Goal: Task Accomplishment & Management: Use online tool/utility

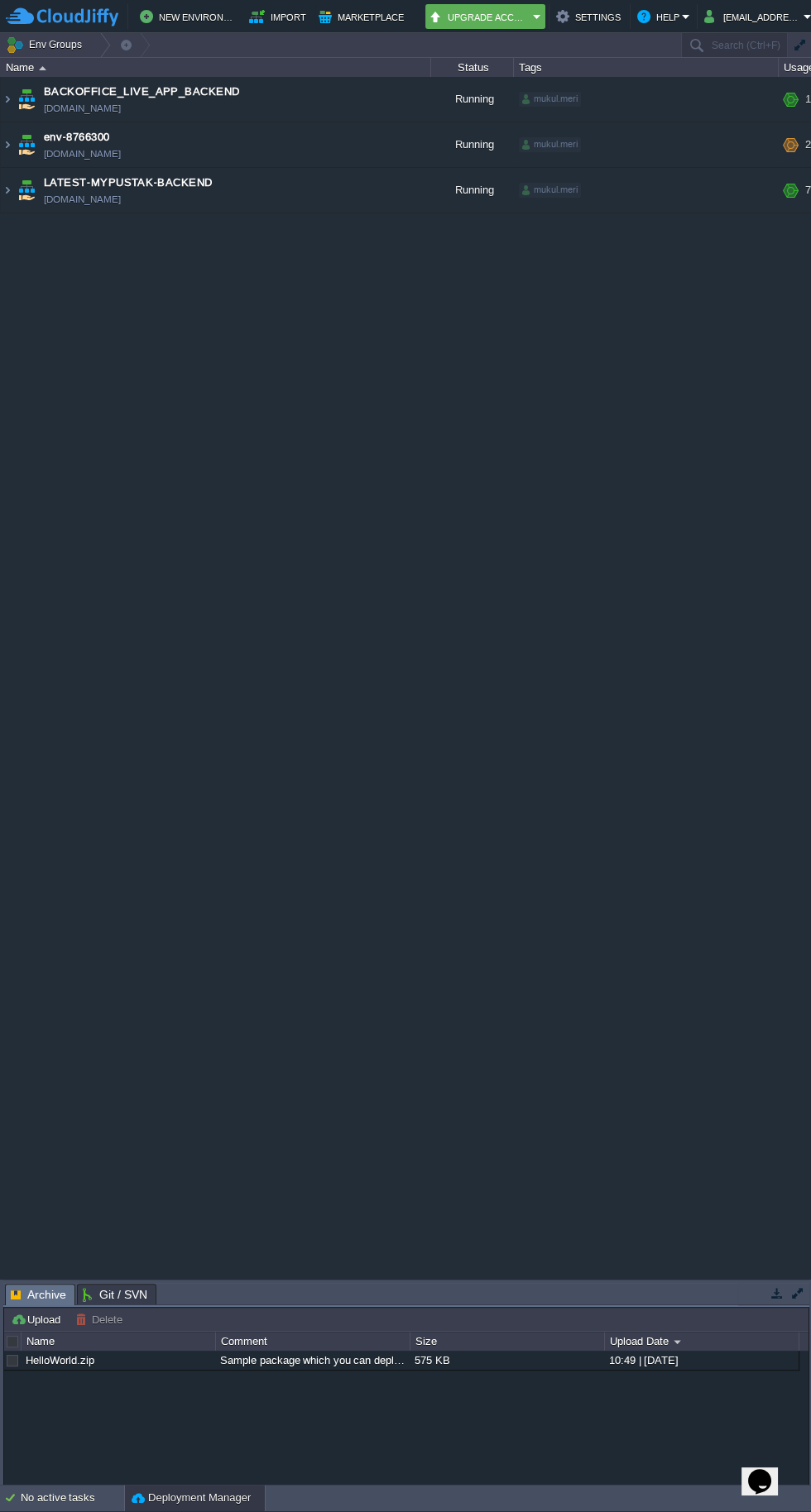
click at [44, 182] on span "LATEST-MYPUSTAK-BACKEND" at bounding box center [127, 182] width 168 height 17
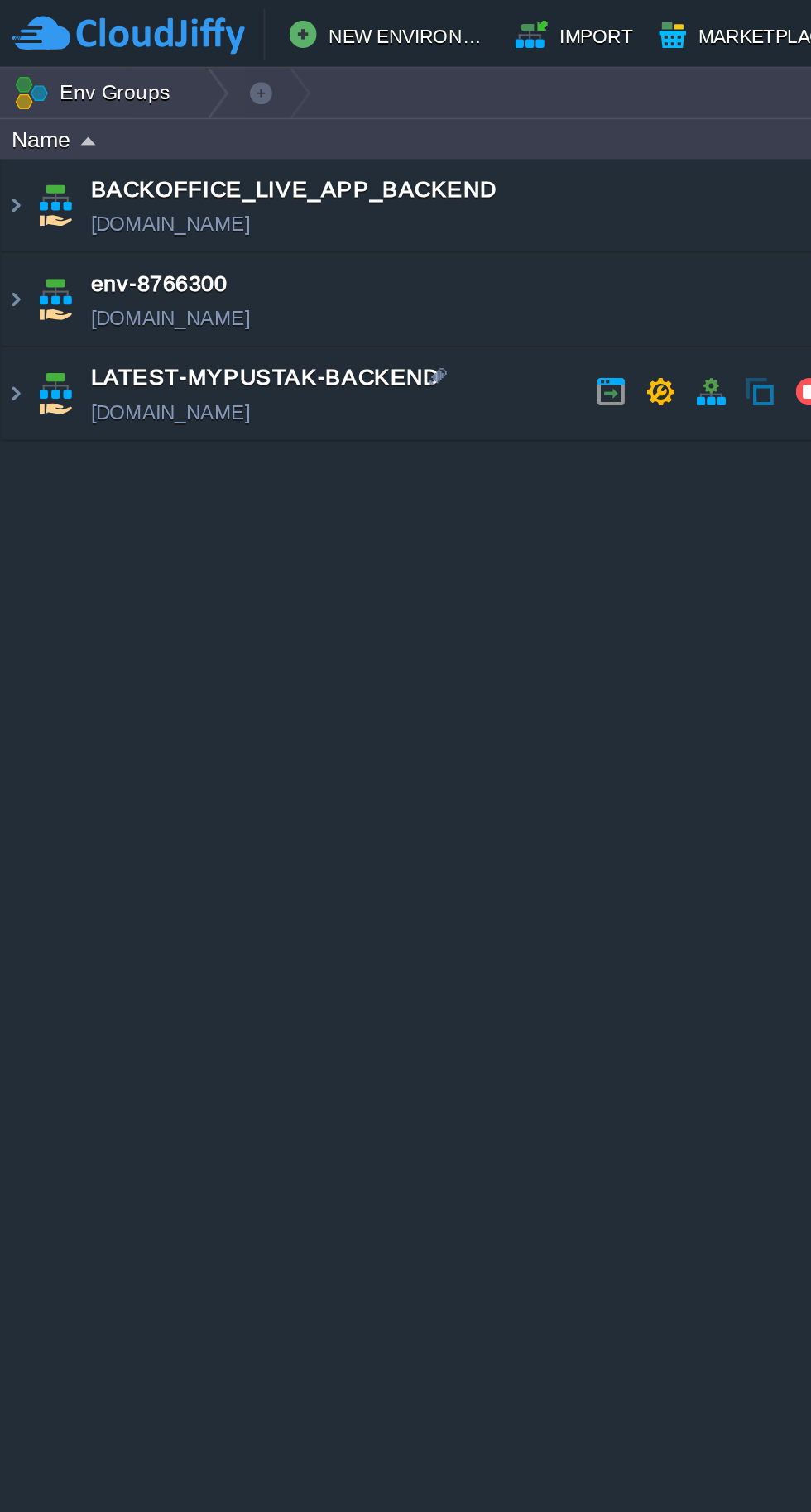
click at [12, 181] on img at bounding box center [7, 190] width 13 height 44
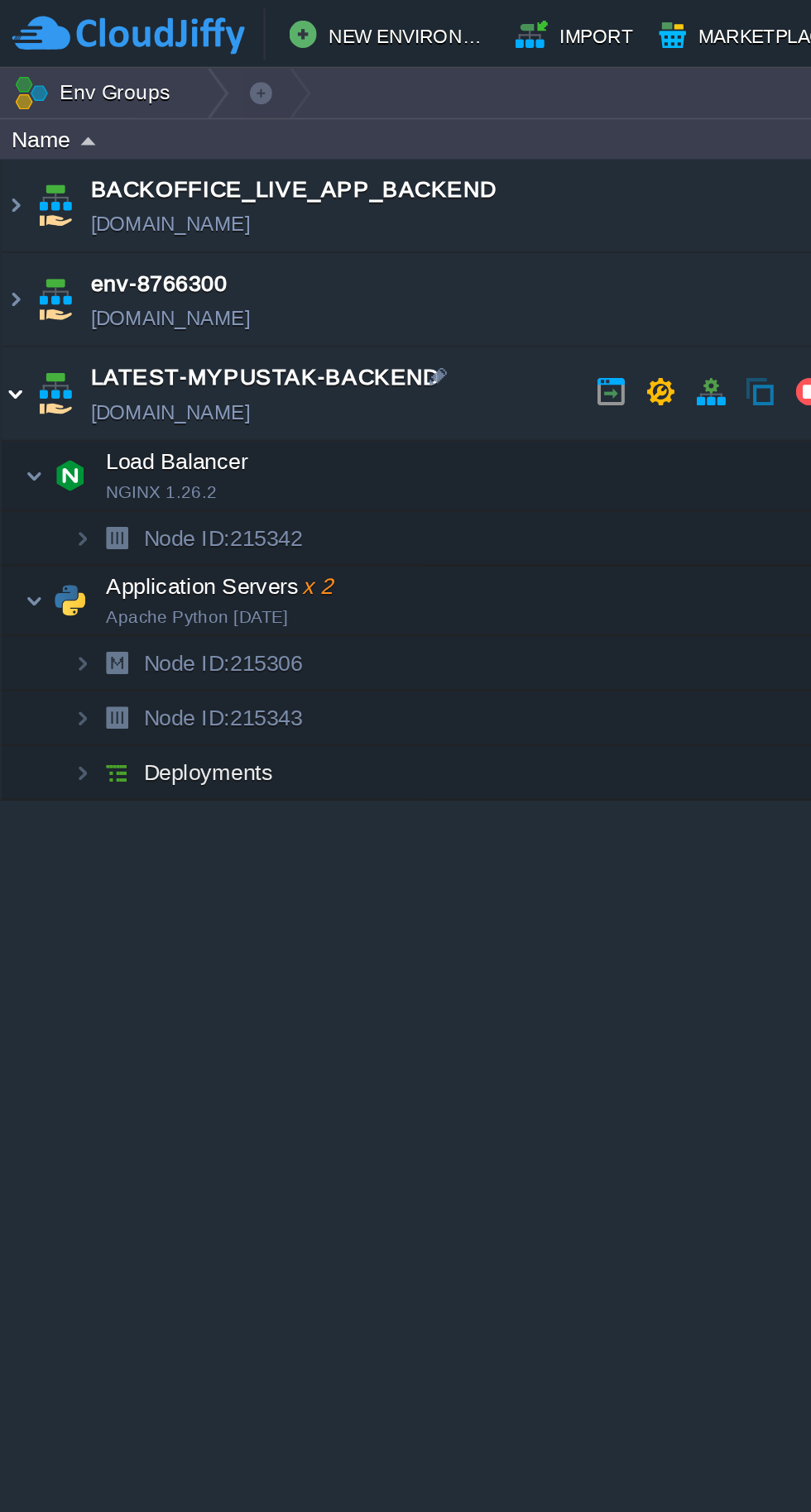
click at [12, 290] on img at bounding box center [16, 290] width 10 height 33
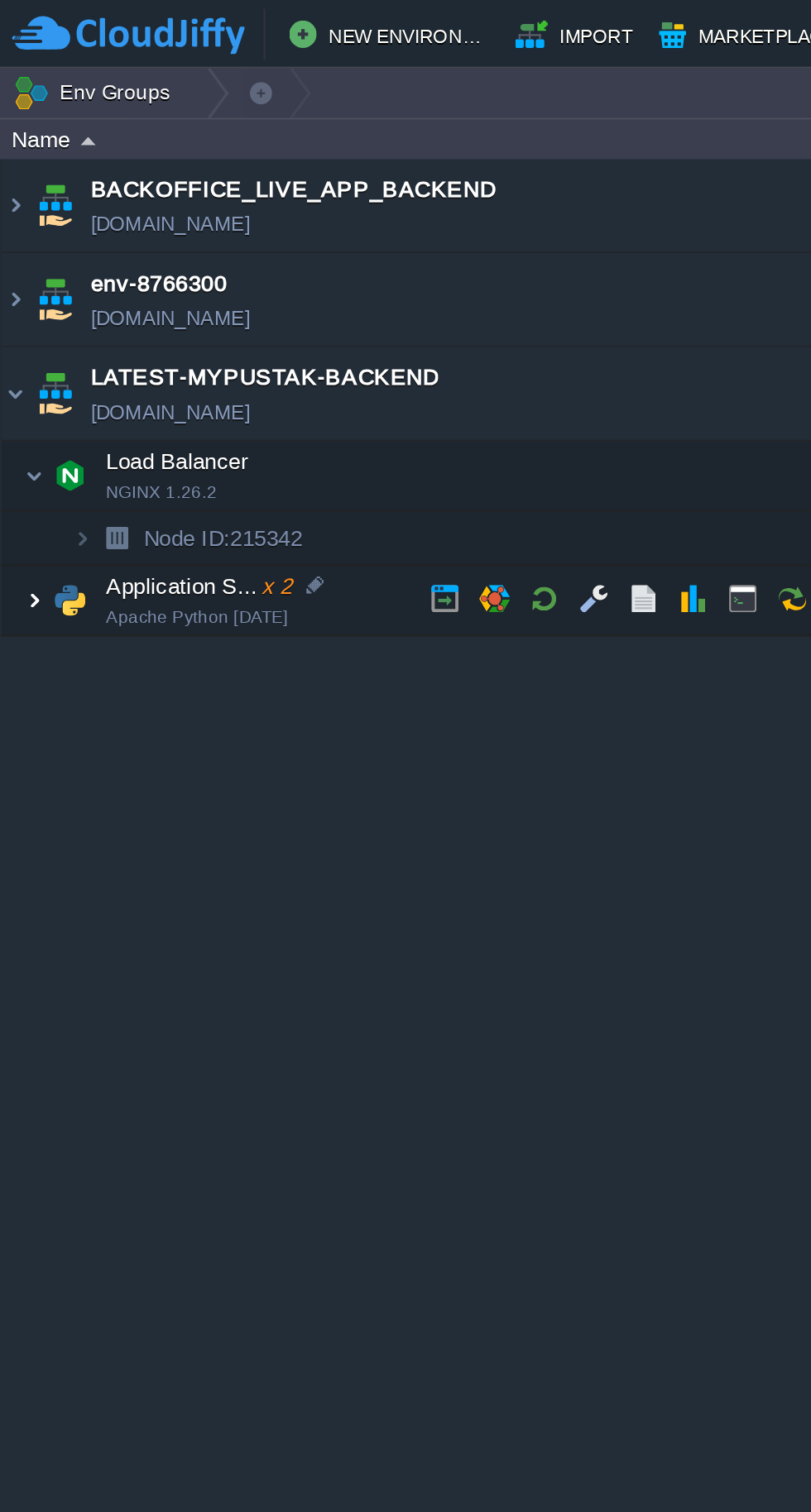
click at [263, 295] on button "button" at bounding box center [263, 290] width 15 height 15
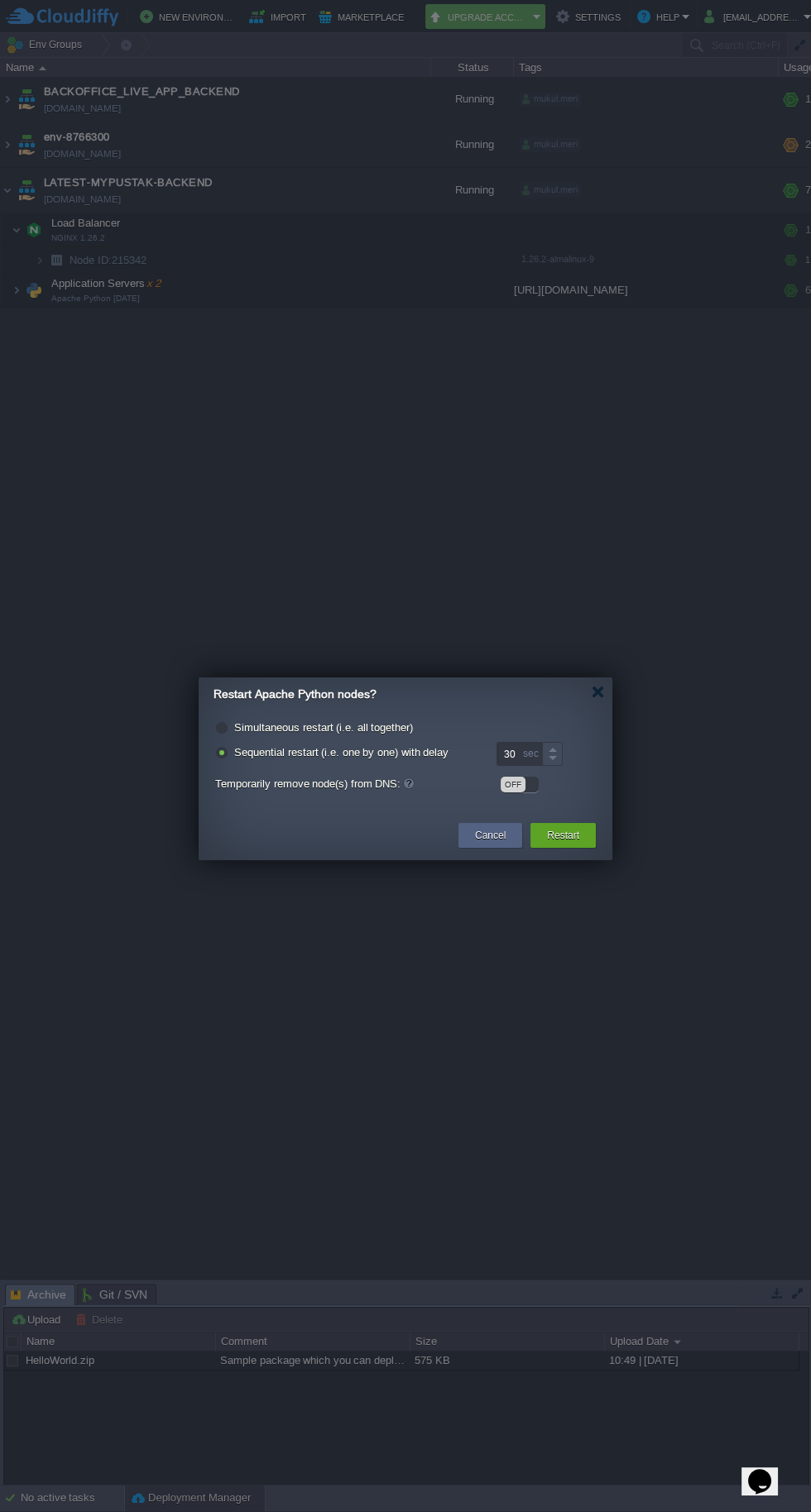
click at [353, 728] on label "Simultaneous restart (i.e. all together)" at bounding box center [323, 728] width 179 height 12
click at [226, 728] on input "radio" at bounding box center [220, 730] width 11 height 11
radio input "true"
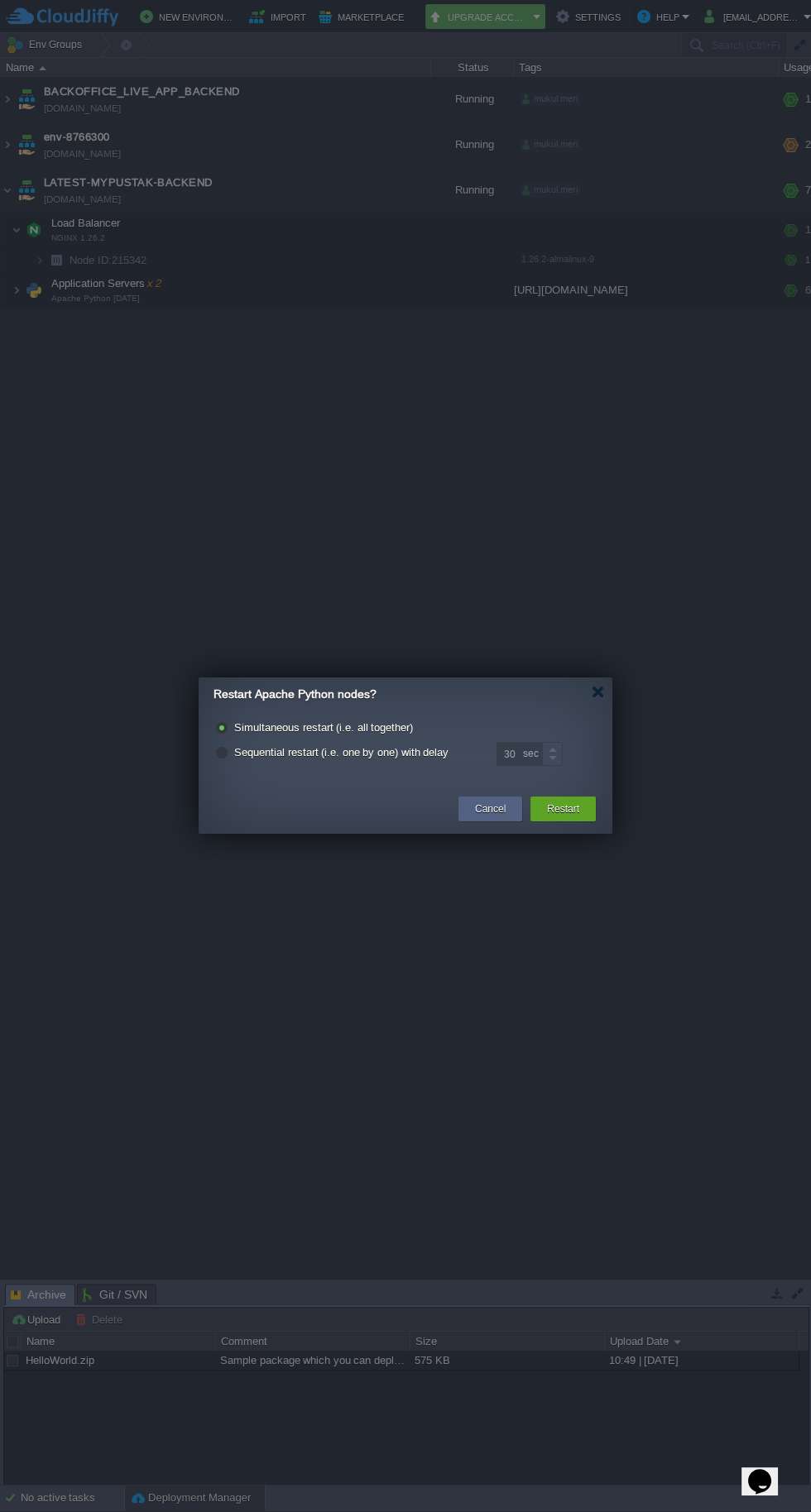
click at [581, 817] on div "Restart" at bounding box center [563, 809] width 41 height 25
